Goal: Navigation & Orientation: Find specific page/section

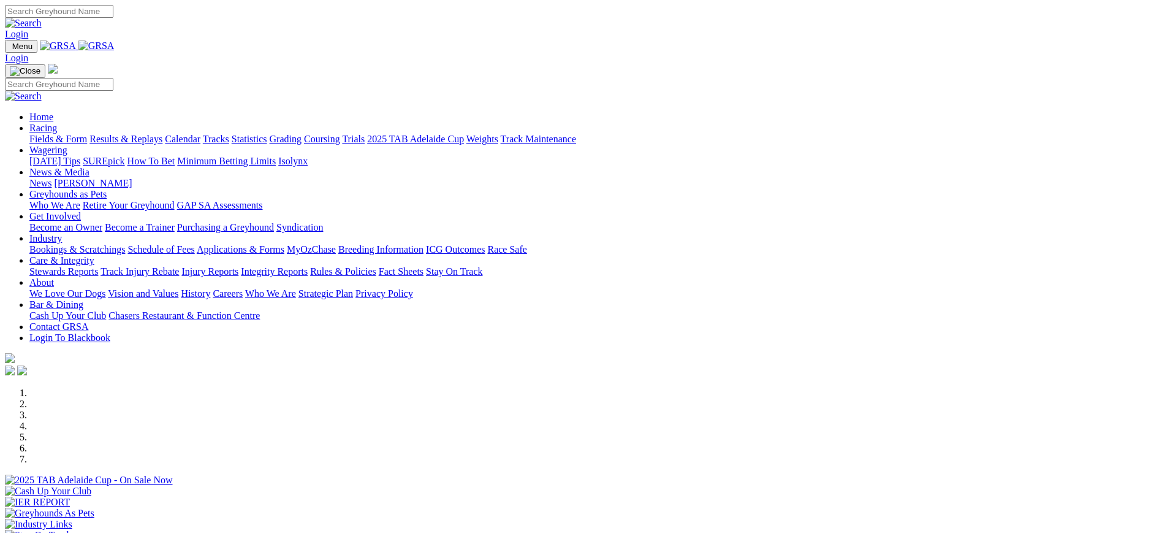
drag, startPoint x: 0, startPoint y: 0, endPoint x: 255, endPoint y: 48, distance: 259.4
click at [115, 48] on img at bounding box center [96, 45] width 36 height 11
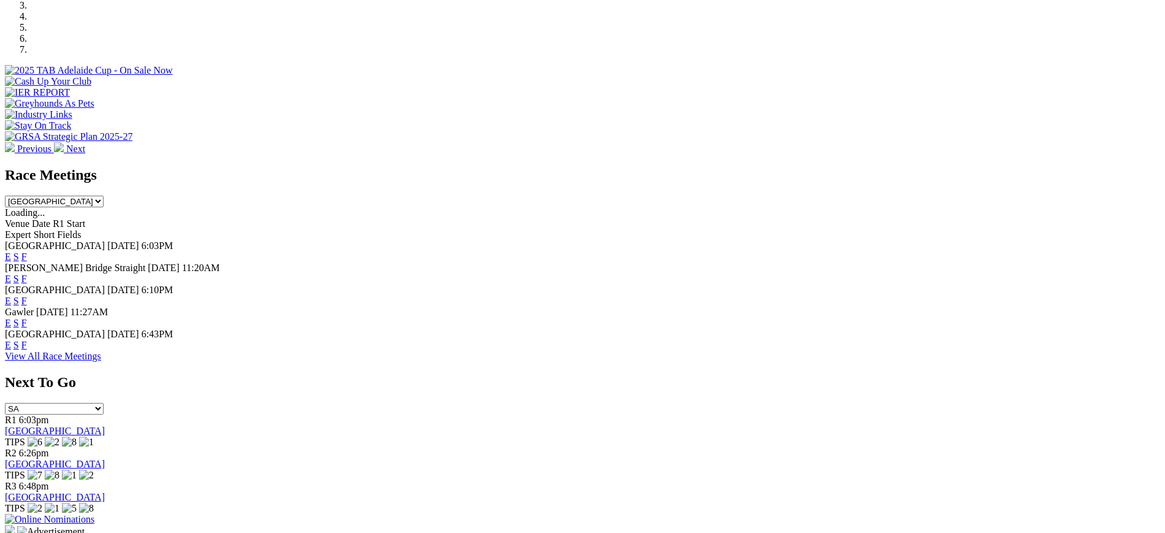
click at [27, 340] on link "F" at bounding box center [24, 345] width 6 height 10
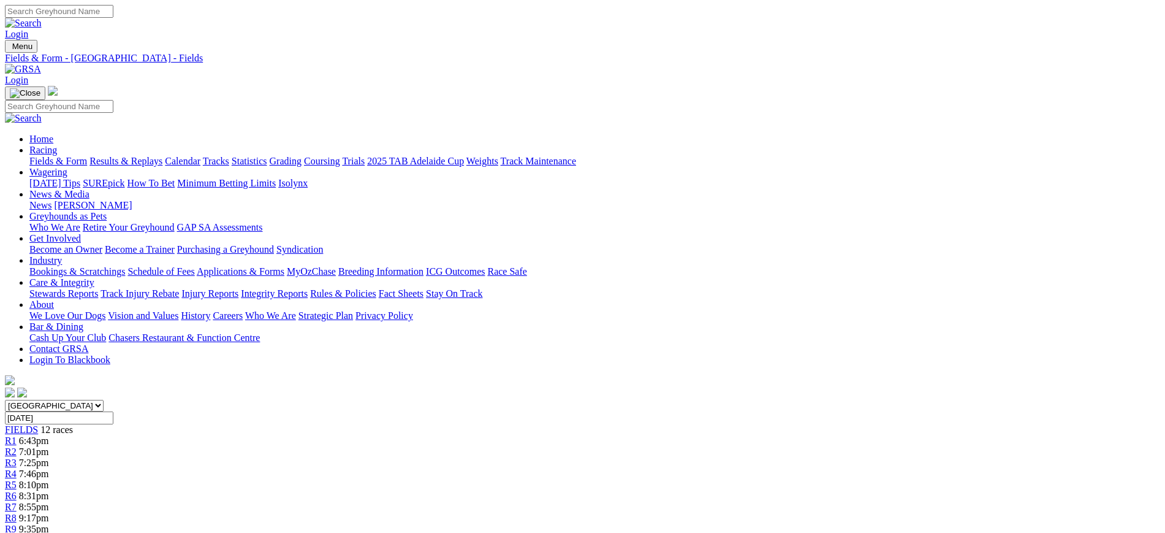
click at [340, 156] on link "Coursing" at bounding box center [322, 161] width 36 height 10
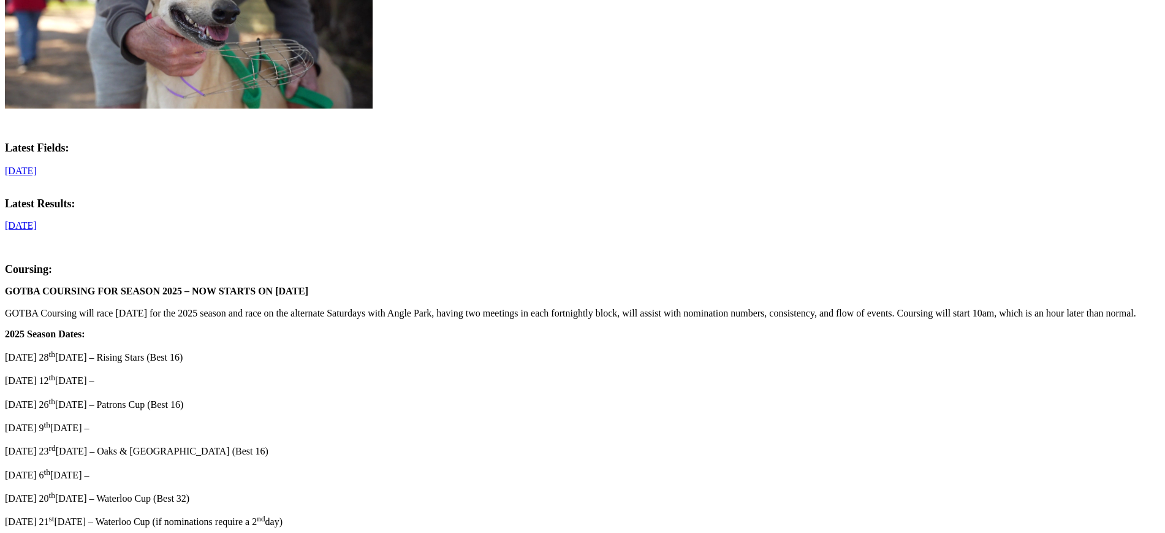
scroll to position [542, 0]
